Goal: Information Seeking & Learning: Learn about a topic

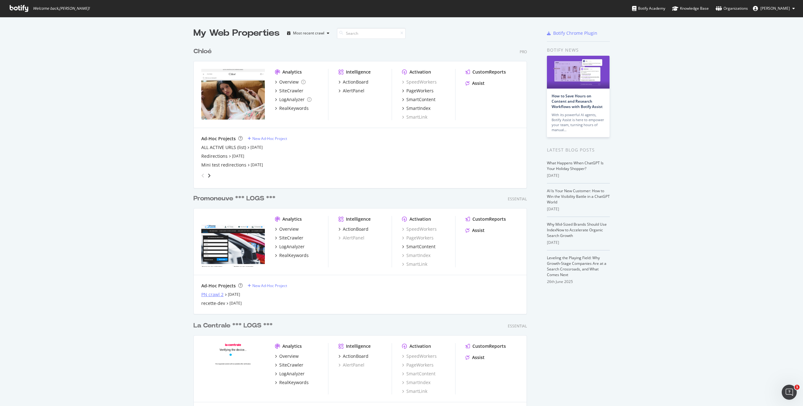
click at [211, 295] on div "PN crawl 2" at bounding box center [212, 295] width 22 height 6
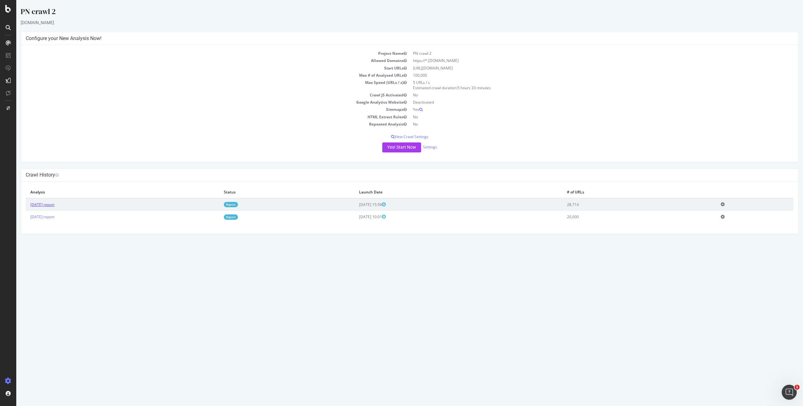
click at [53, 204] on link "[DATE] report" at bounding box center [42, 204] width 24 height 5
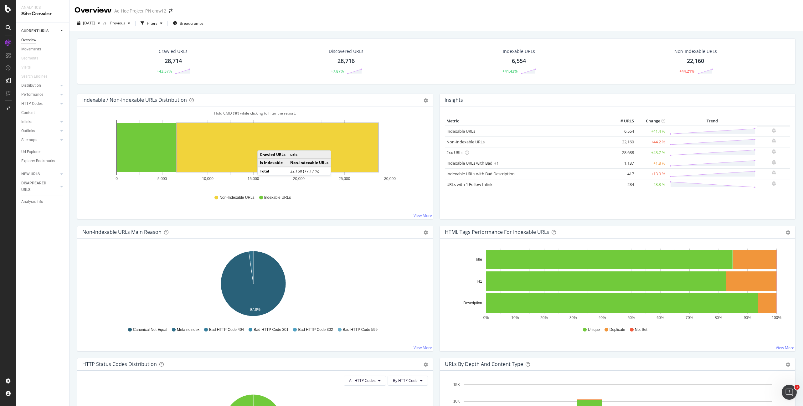
click at [264, 144] on rect "A chart." at bounding box center [278, 147] width 202 height 49
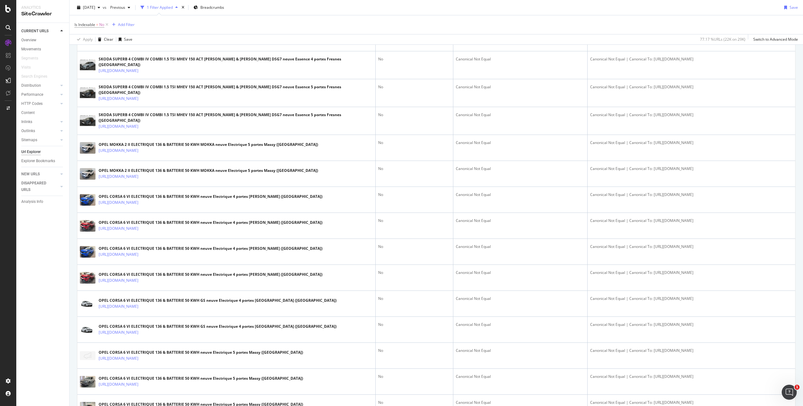
scroll to position [803, 0]
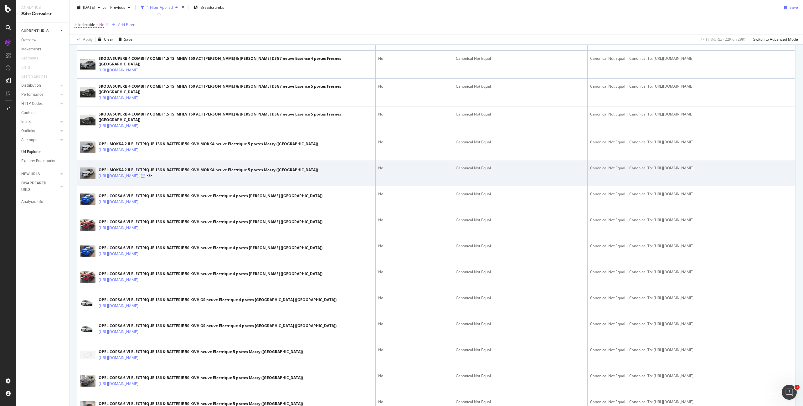
click at [145, 178] on icon at bounding box center [143, 176] width 4 height 4
